Goal: Task Accomplishment & Management: Manage account settings

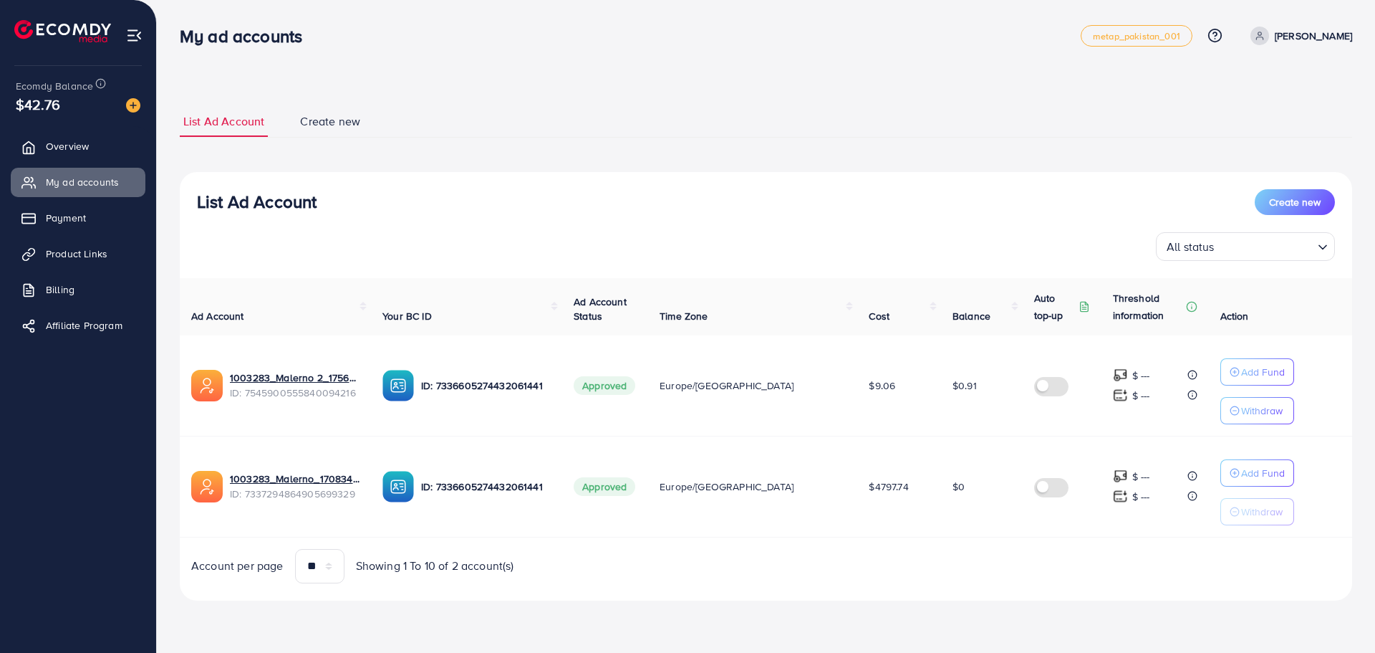
click at [317, 129] on span "Create new" at bounding box center [330, 121] width 60 height 16
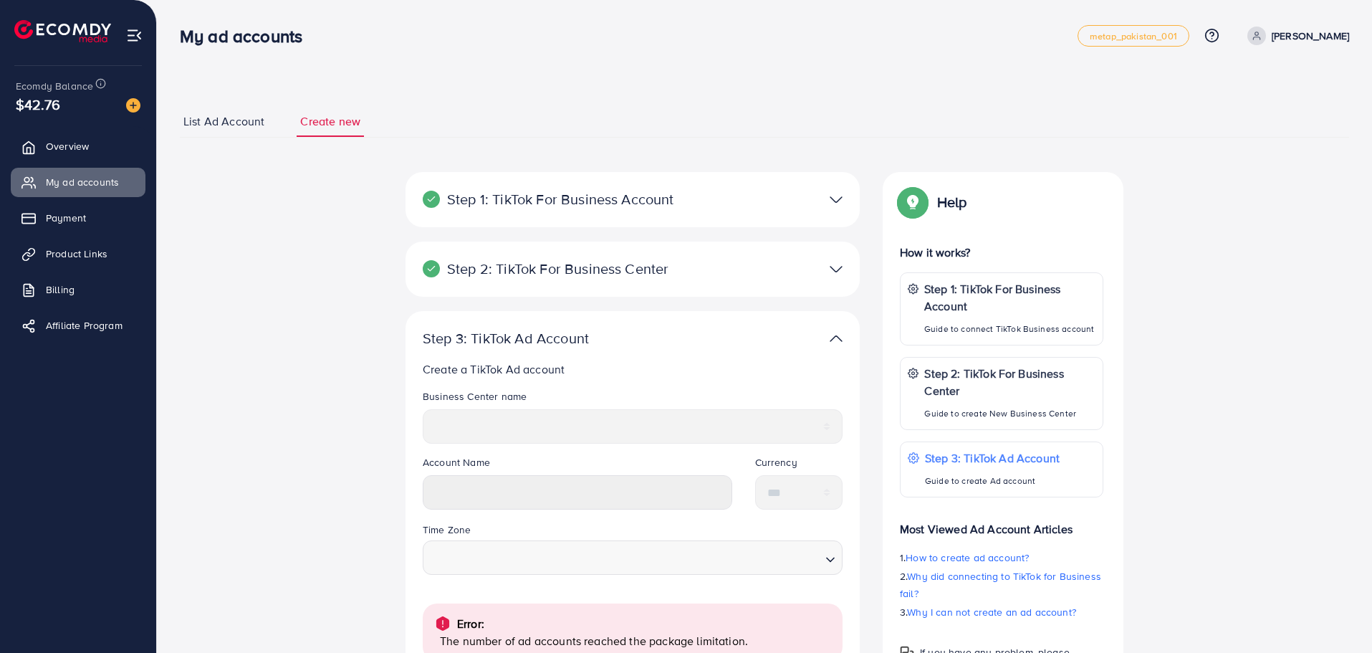
click at [235, 125] on span "List Ad Account" at bounding box center [223, 121] width 81 height 16
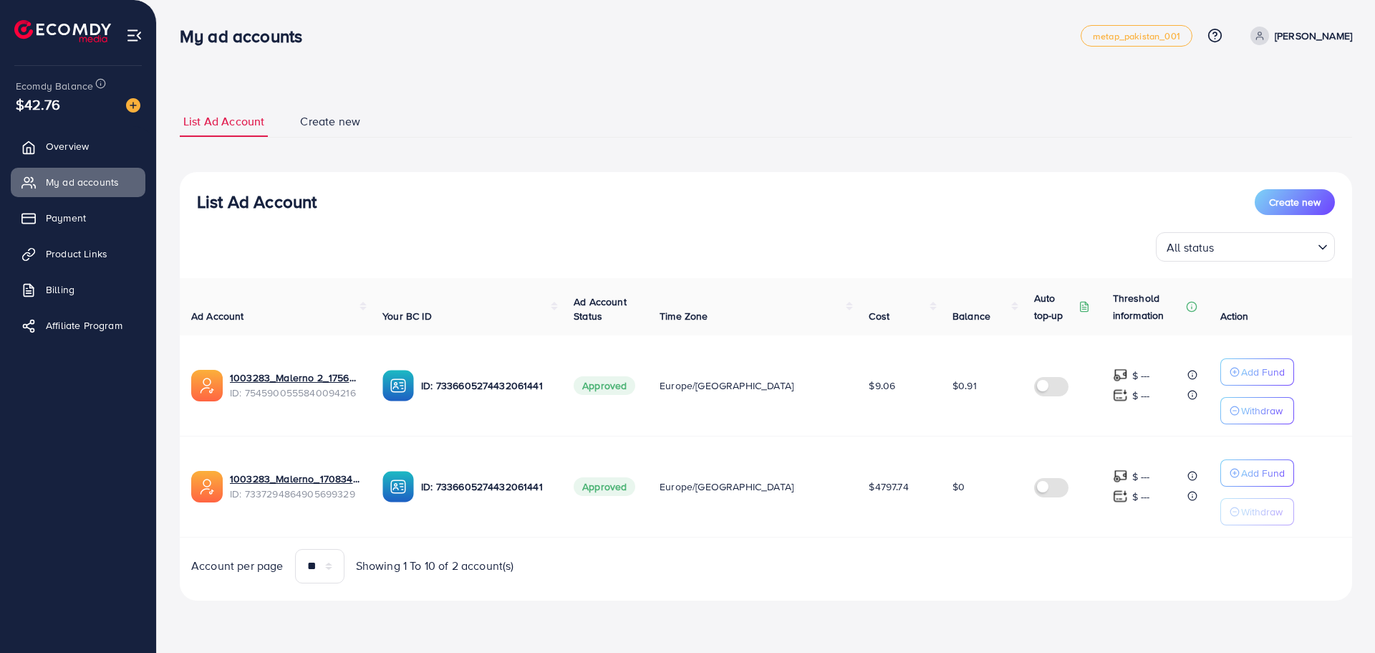
click at [1238, 249] on input "Search for option" at bounding box center [1265, 247] width 93 height 22
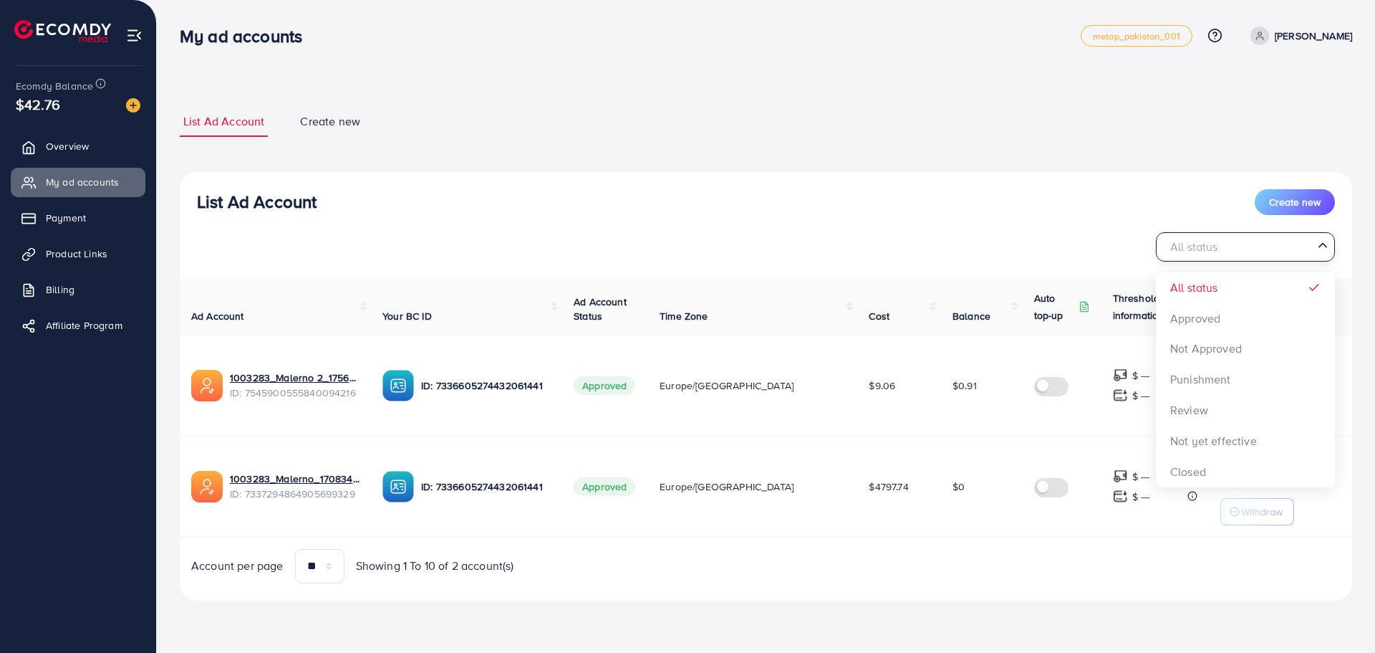
click at [1241, 250] on input "Search for option" at bounding box center [1238, 247] width 150 height 22
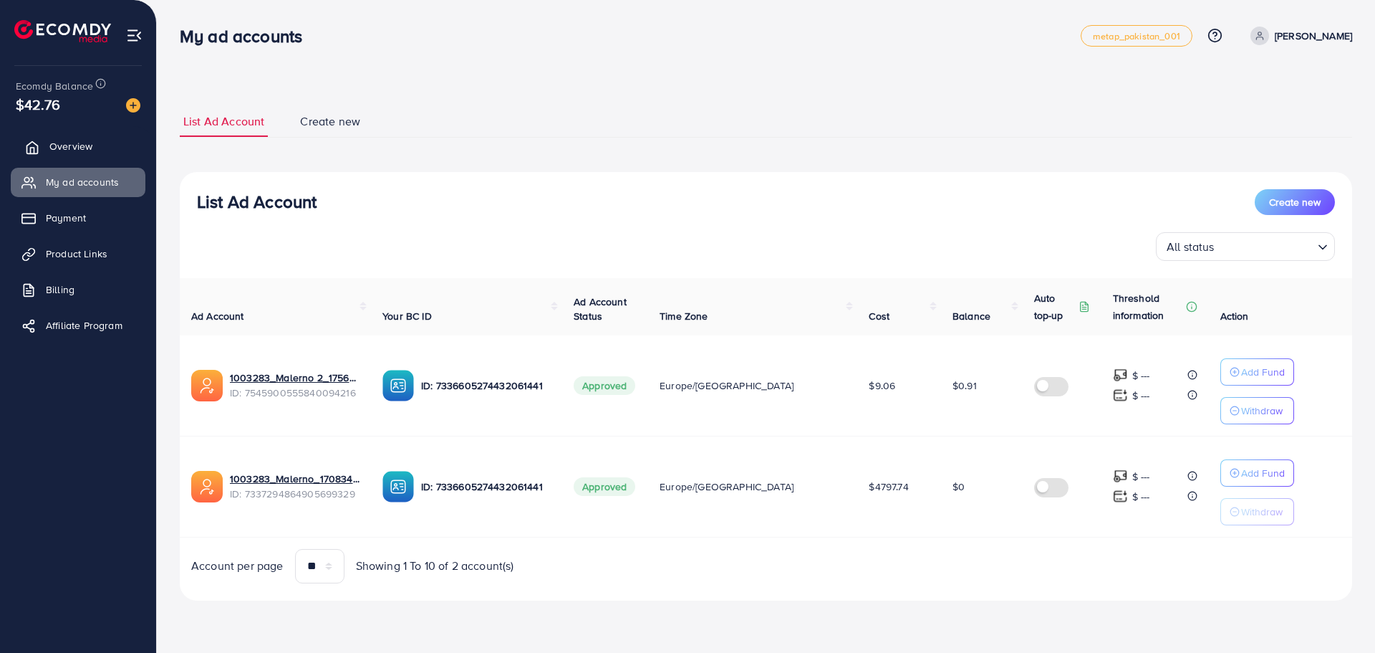
click at [83, 141] on span "Overview" at bounding box center [70, 146] width 43 height 14
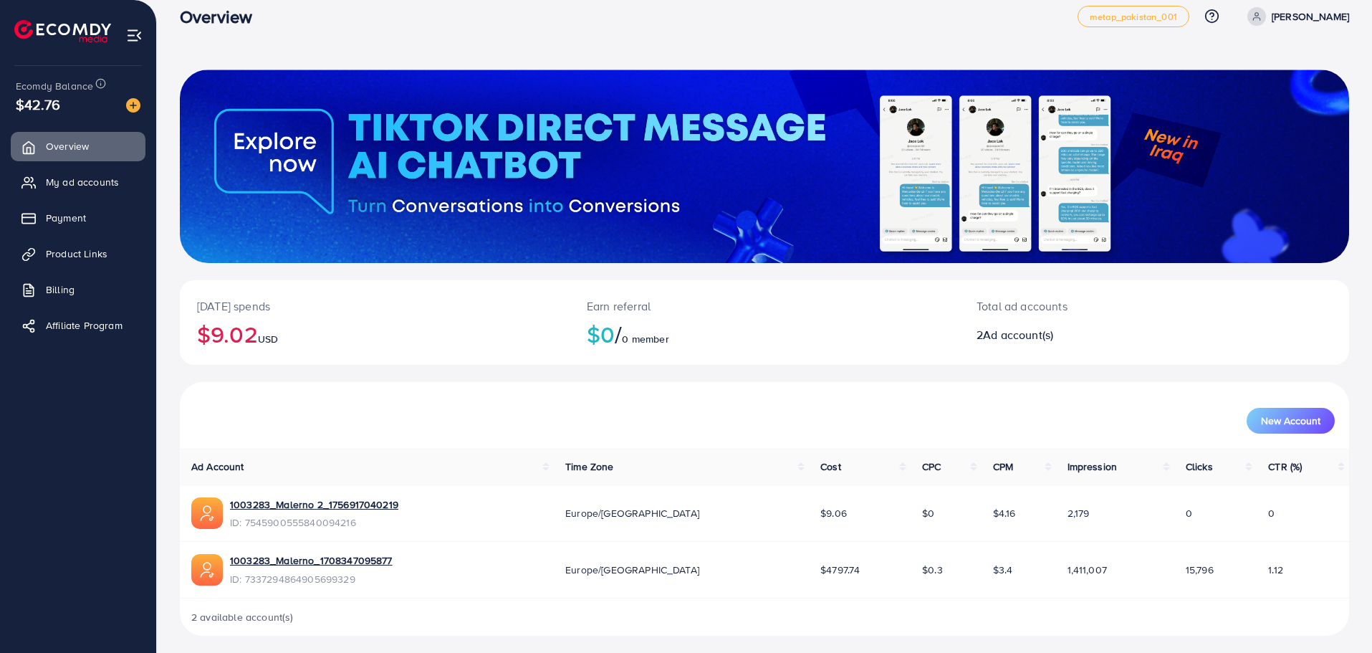
scroll to position [25, 0]
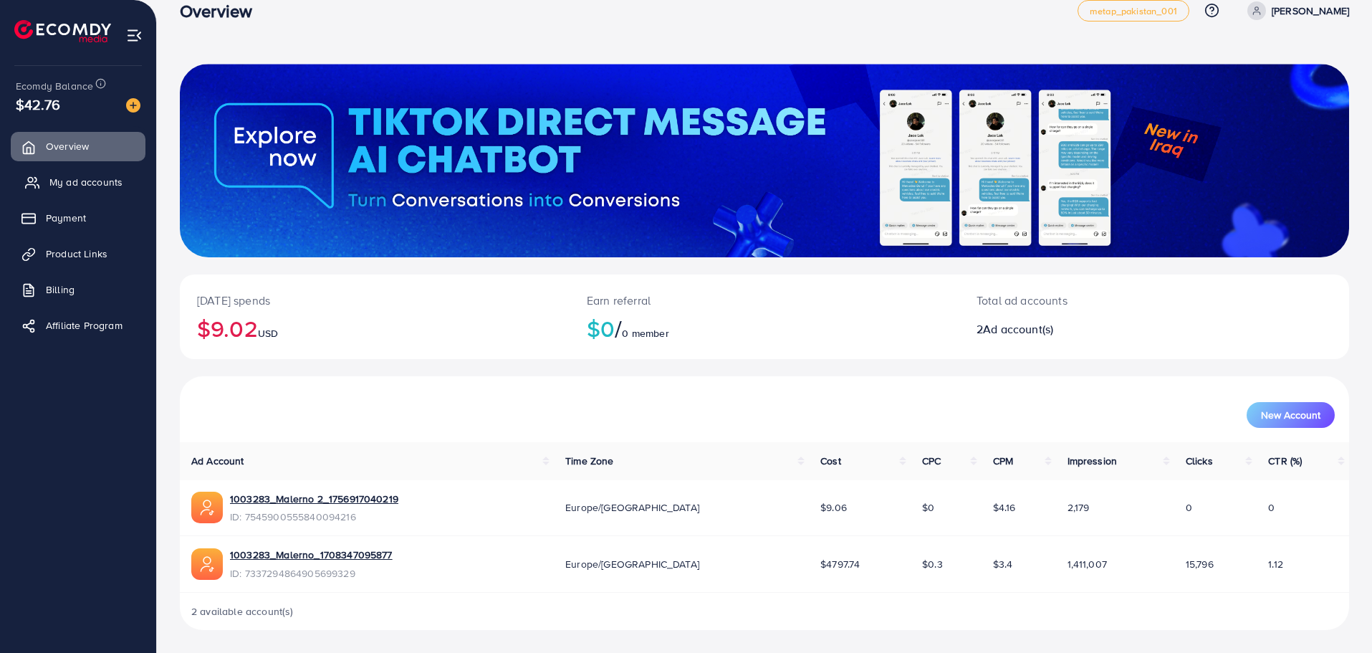
click at [90, 177] on span "My ad accounts" at bounding box center [85, 182] width 73 height 14
